Goal: Find specific page/section: Find specific page/section

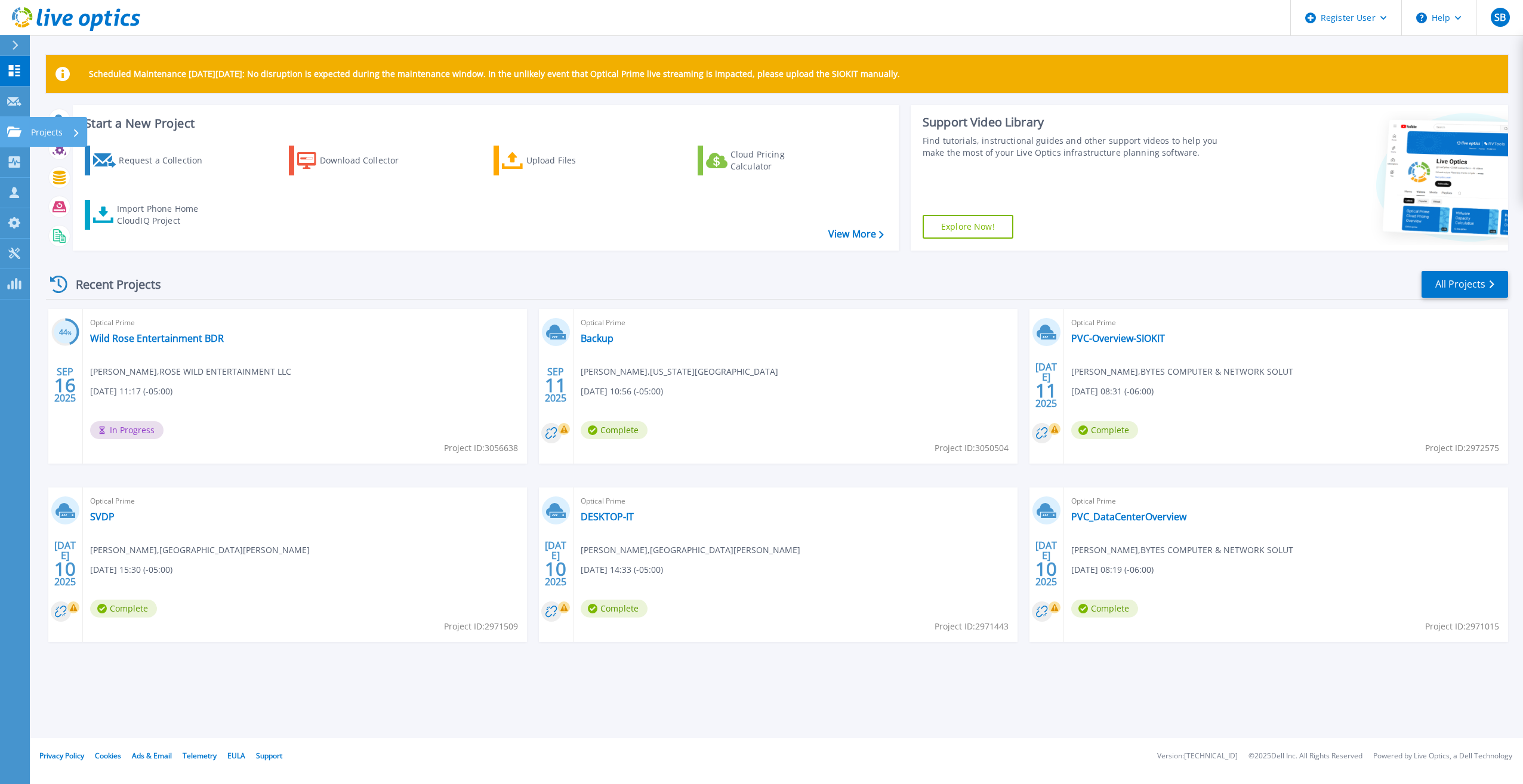
click at [3, 135] on link "Projects Projects" at bounding box center [14, 132] width 29 height 30
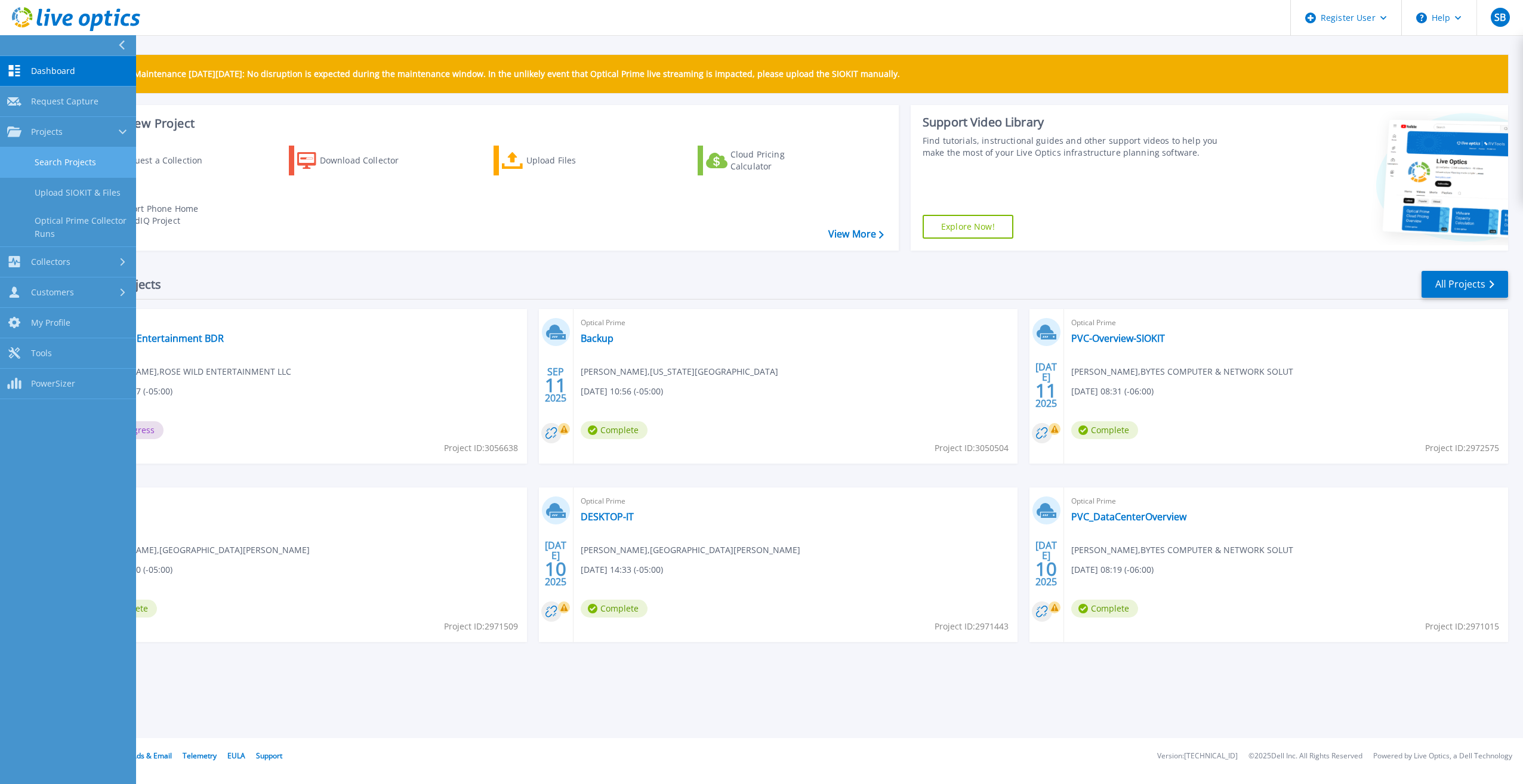
click at [70, 170] on link "Search Projects" at bounding box center [67, 162] width 136 height 30
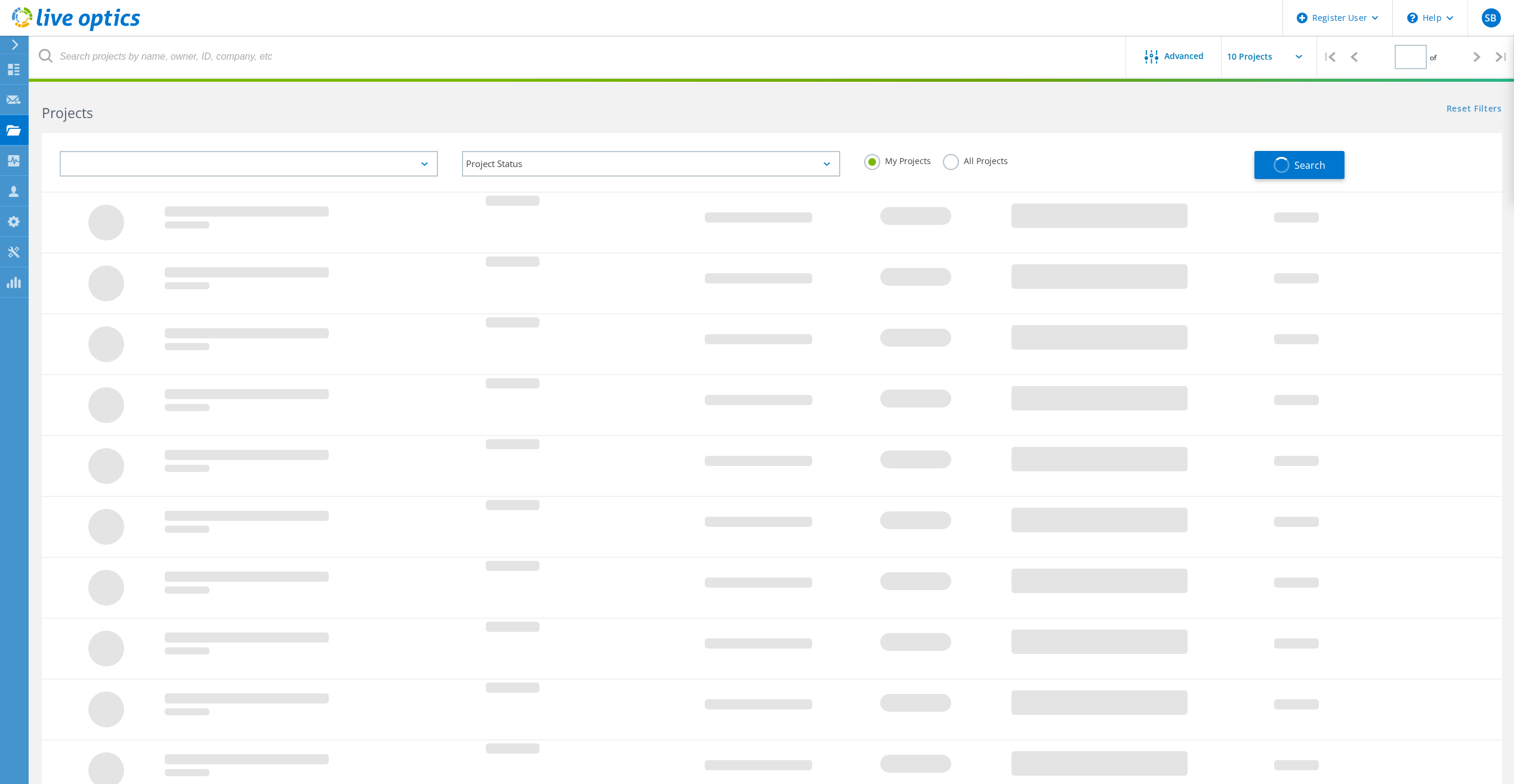
type input "1"
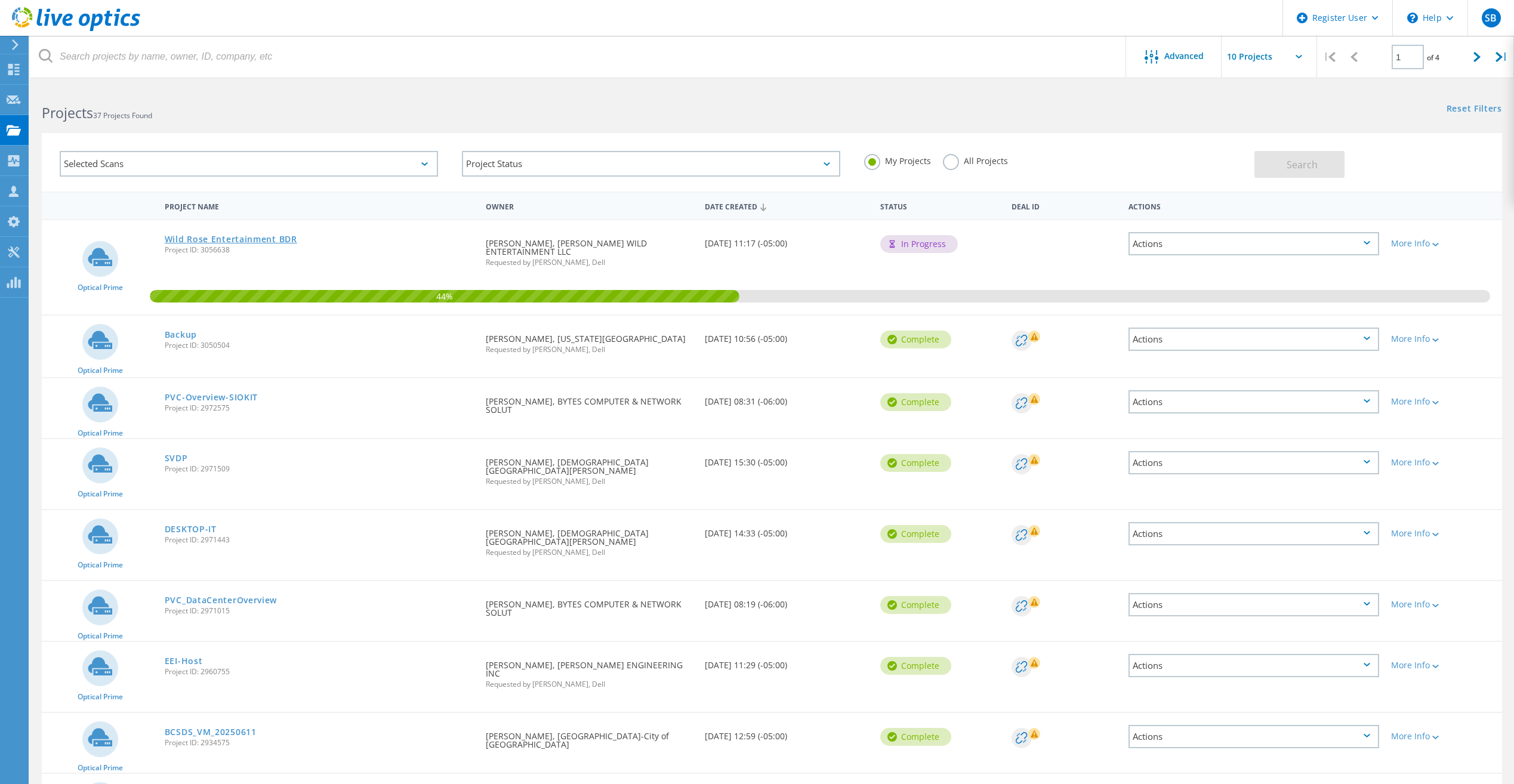
click at [242, 235] on link "Wild Rose Entertainment BDR" at bounding box center [231, 239] width 133 height 9
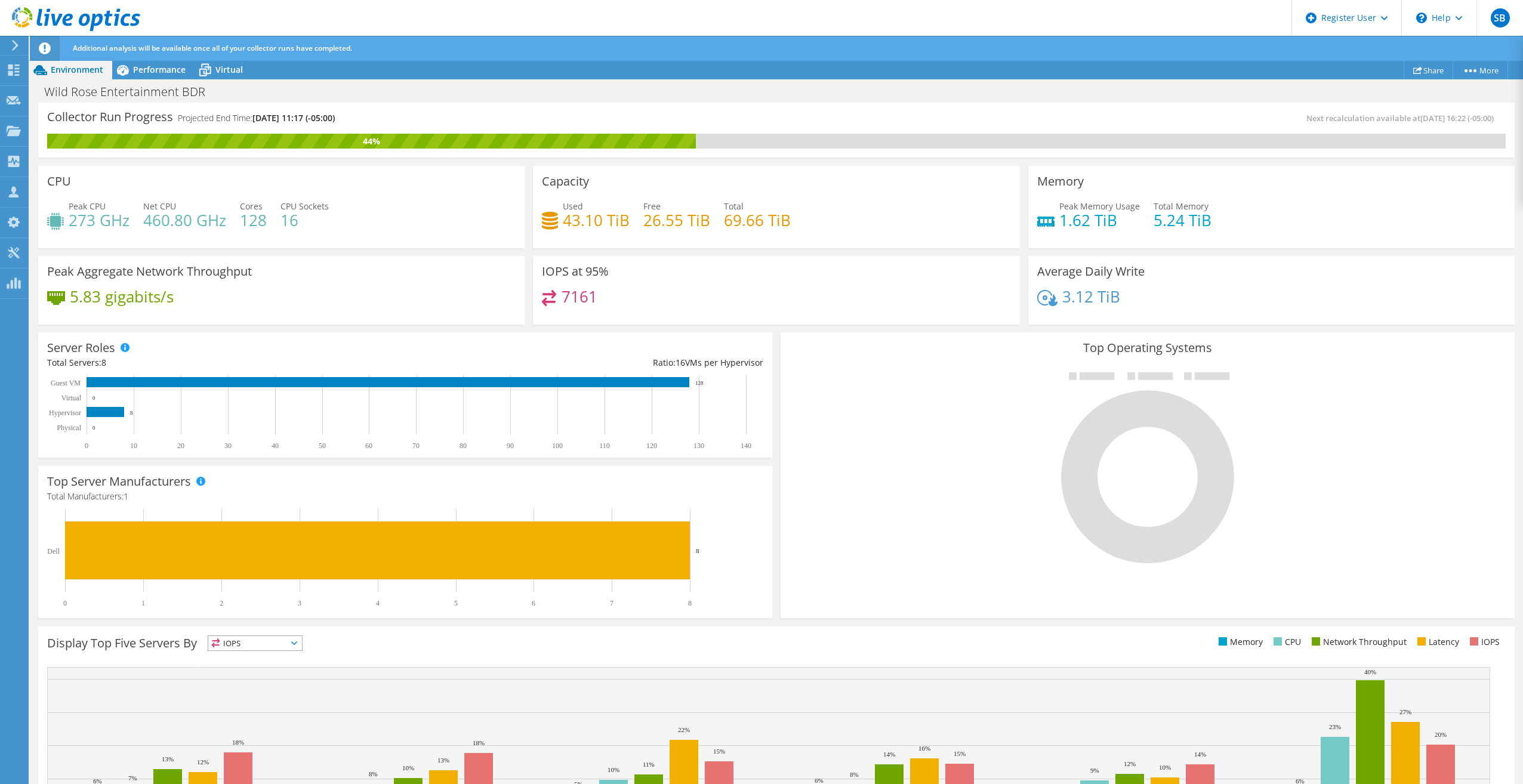
scroll to position [150, 0]
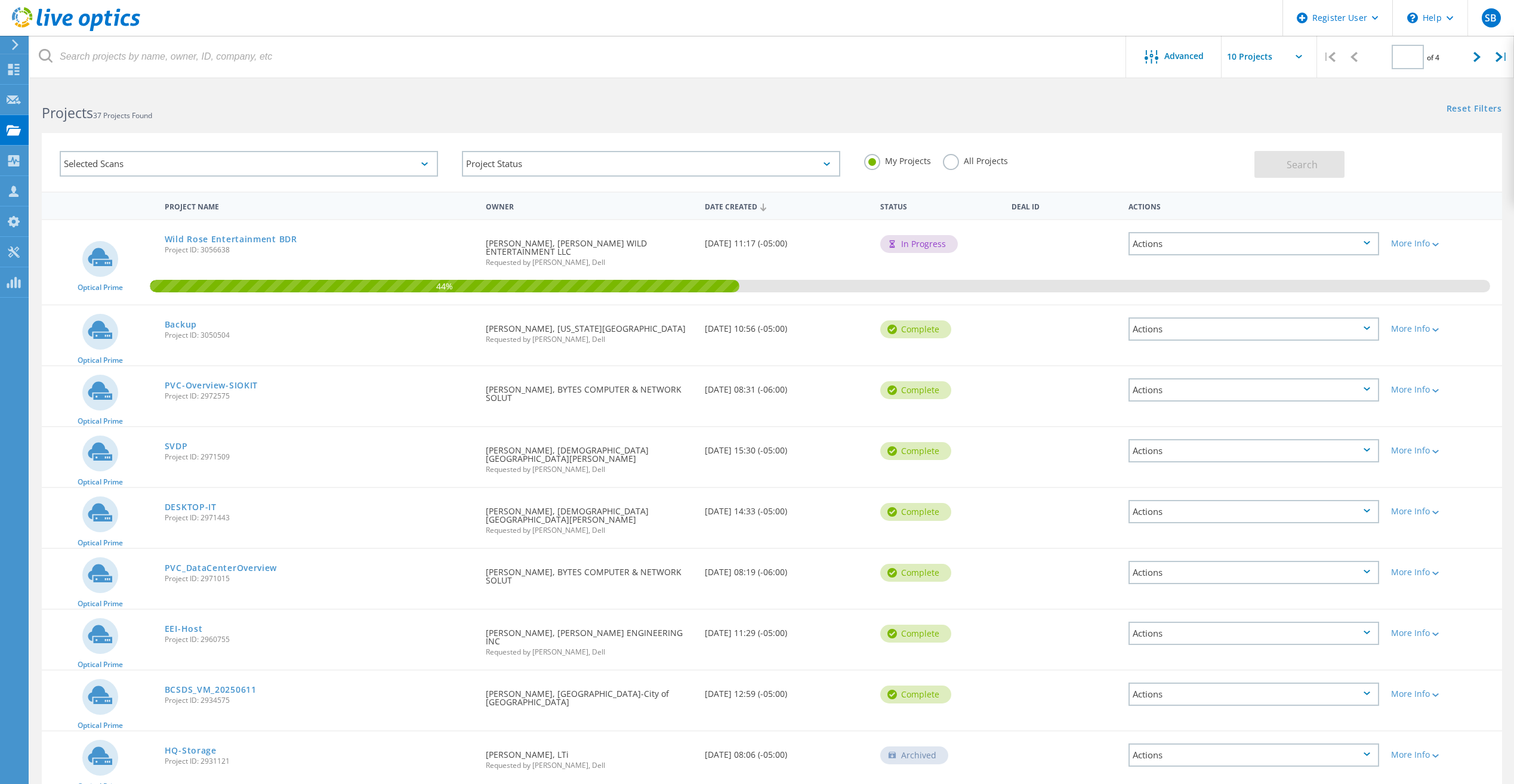
type input "1"
